Goal: Find contact information: Find contact information

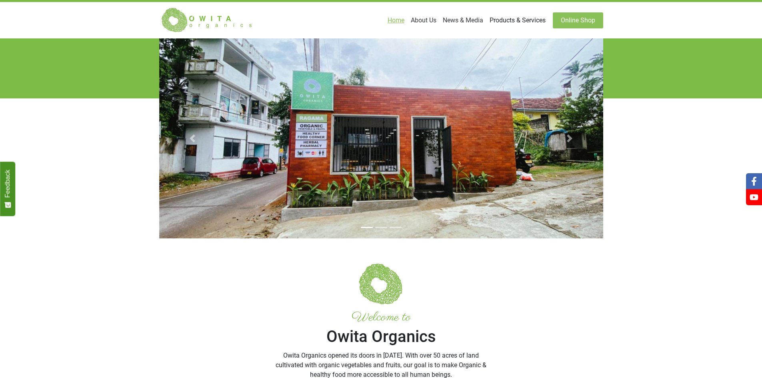
click at [508, 20] on link "Products & Services" at bounding box center [517, 20] width 62 height 16
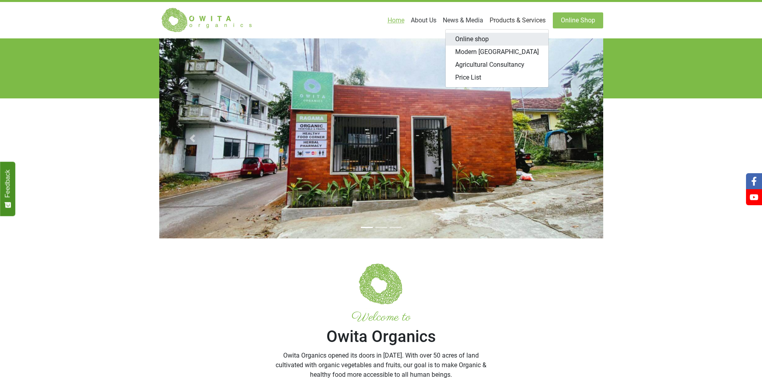
click at [501, 40] on link "Online shop" at bounding box center [496, 39] width 103 height 13
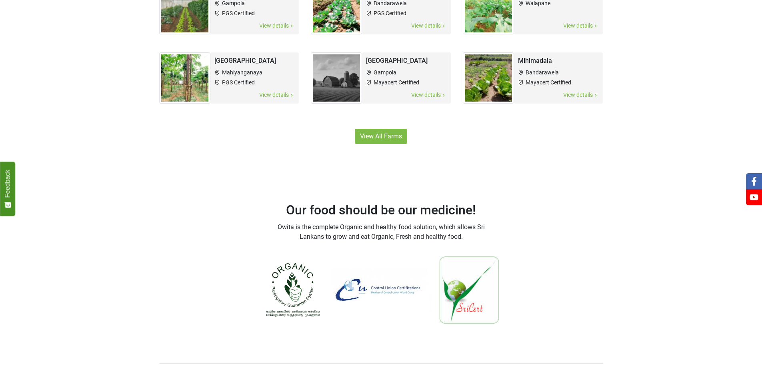
scroll to position [656, 0]
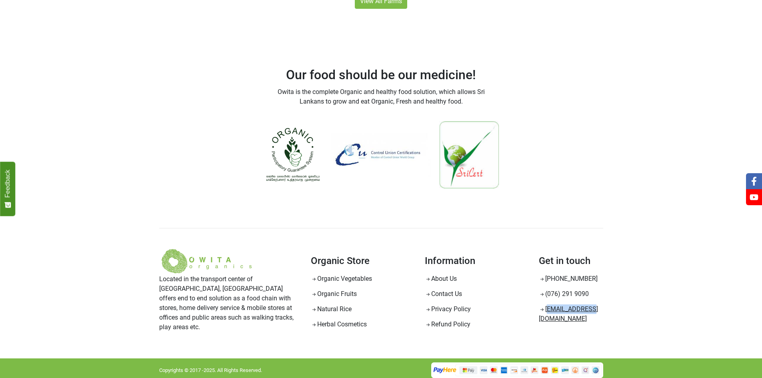
drag, startPoint x: 597, startPoint y: 306, endPoint x: 546, endPoint y: 309, distance: 50.9
click at [546, 309] on li "[EMAIL_ADDRESS][DOMAIN_NAME]" at bounding box center [571, 314] width 64 height 21
copy link "[EMAIL_ADDRESS][DOMAIN_NAME]"
drag, startPoint x: 595, startPoint y: 277, endPoint x: 563, endPoint y: 281, distance: 31.8
click at [563, 281] on li "[PHONE_NUMBER]" at bounding box center [571, 278] width 64 height 11
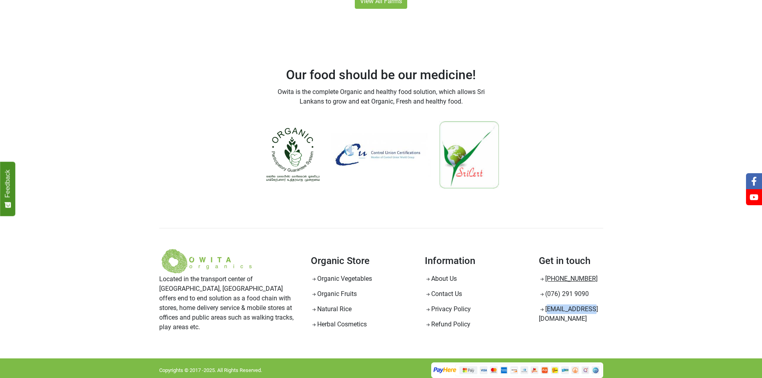
copy link "2 967 697"
drag, startPoint x: 593, startPoint y: 294, endPoint x: 547, endPoint y: 298, distance: 46.1
click at [547, 298] on li "(076) 291 9090" at bounding box center [571, 293] width 64 height 11
copy link "(076) 291 9090"
drag, startPoint x: 591, startPoint y: 278, endPoint x: 547, endPoint y: 280, distance: 44.1
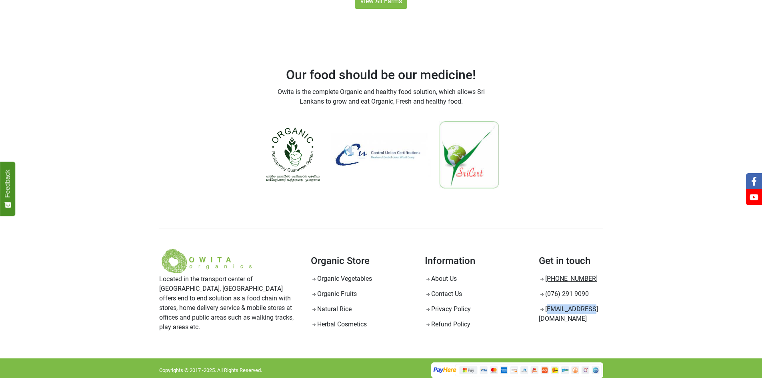
click at [547, 280] on li "[PHONE_NUMBER]" at bounding box center [571, 278] width 64 height 11
copy link "[PHONE_NUMBER]"
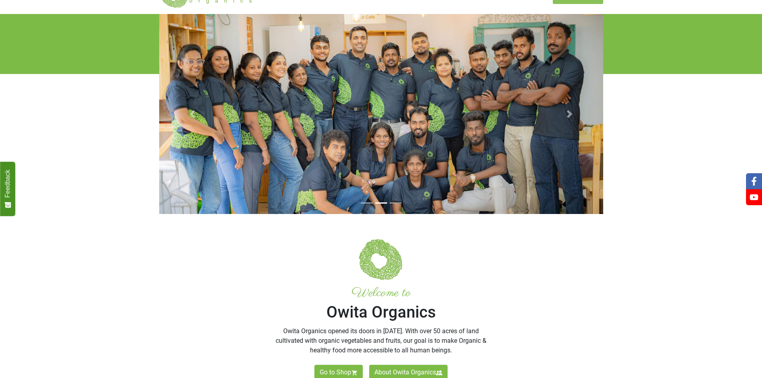
scroll to position [0, 0]
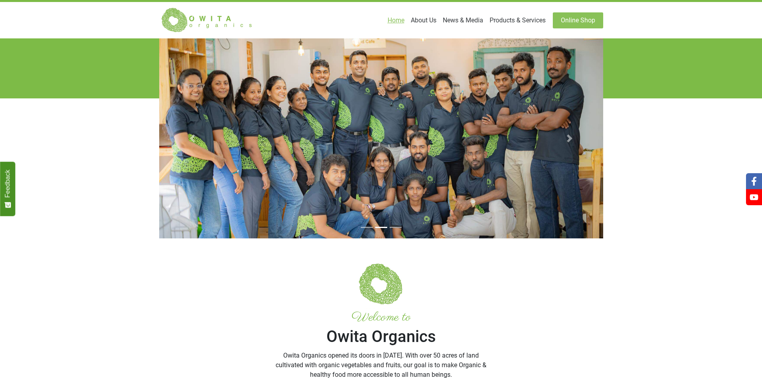
click at [757, 178] on icon at bounding box center [753, 181] width 9 height 9
